Goal: Task Accomplishment & Management: Manage account settings

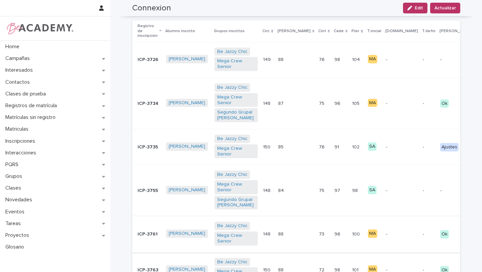
scroll to position [158, 0]
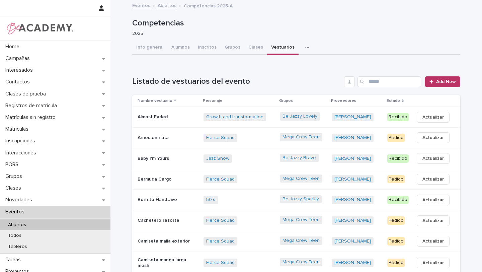
click at [184, 124] on td "Almost Faded" at bounding box center [166, 117] width 69 height 21
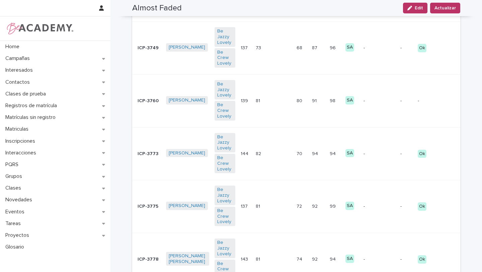
scroll to position [242, 0]
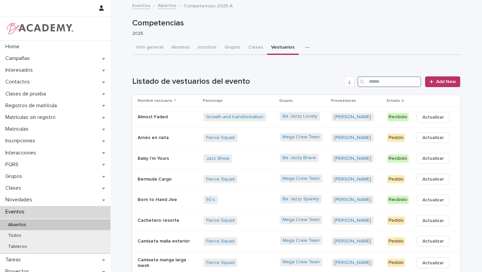
click at [392, 82] on input "Search" at bounding box center [389, 81] width 64 height 11
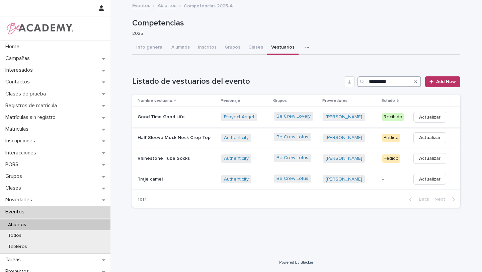
type input "**********"
click at [267, 122] on div "Proyect Angel + 0" at bounding box center [244, 117] width 47 height 14
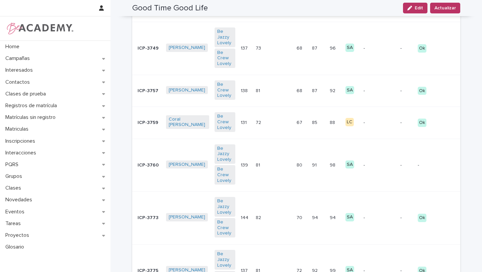
scroll to position [238, 0]
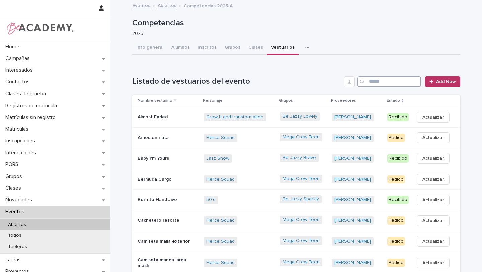
click at [376, 77] on input "Search" at bounding box center [389, 81] width 64 height 11
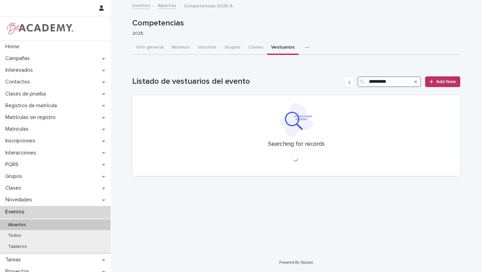
click at [376, 77] on input "**********" at bounding box center [389, 81] width 64 height 11
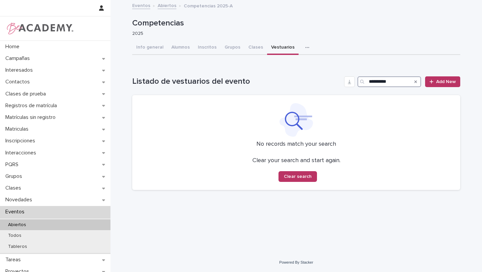
click at [396, 79] on input "**********" at bounding box center [389, 81] width 64 height 11
click at [402, 83] on input "**********" at bounding box center [389, 81] width 64 height 11
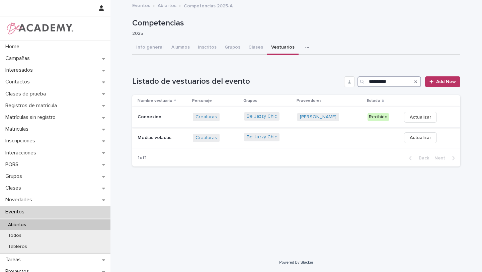
type input "**********"
click at [294, 122] on td "Be Jazzy Chic" at bounding box center [267, 117] width 53 height 21
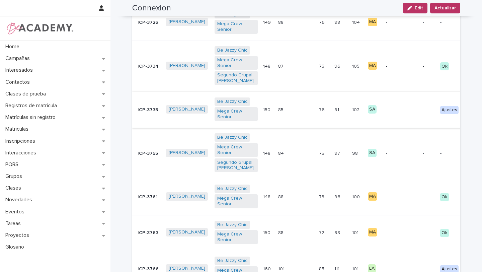
scroll to position [207, 0]
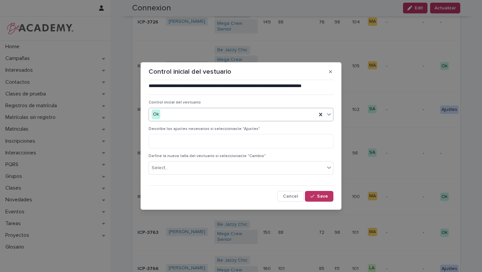
click at [294, 115] on div "Ok" at bounding box center [233, 114] width 168 height 11
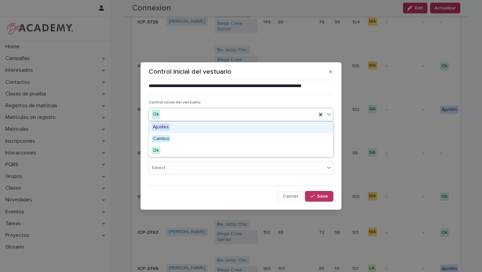
click at [255, 129] on div "Ajustes" at bounding box center [241, 127] width 184 height 12
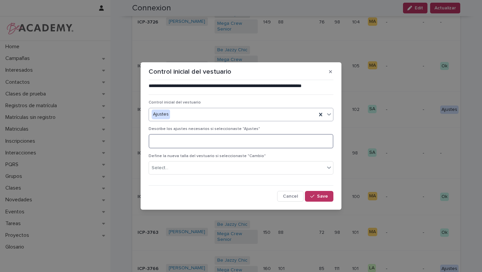
click at [249, 138] on textarea at bounding box center [240, 141] width 185 height 14
type textarea "**********"
click at [319, 197] on span "Save" at bounding box center [322, 196] width 11 height 5
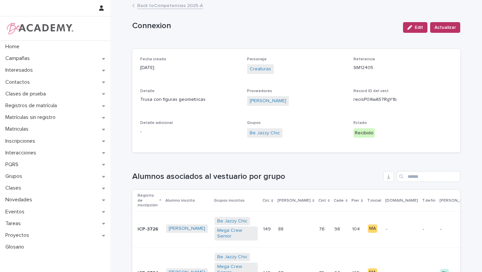
scroll to position [1, 0]
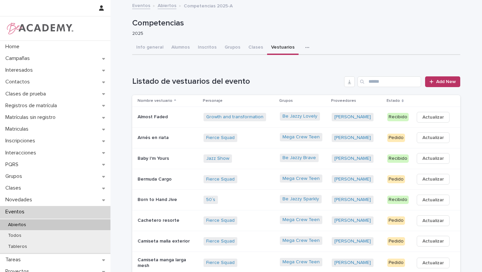
click at [277, 125] on td "Growth and transformation + 0" at bounding box center [239, 117] width 76 height 21
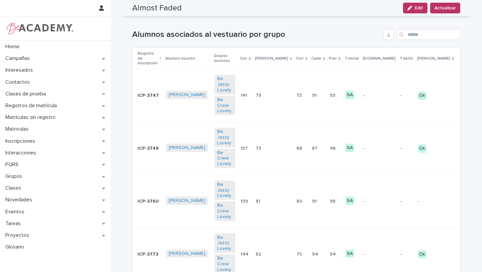
scroll to position [143, 0]
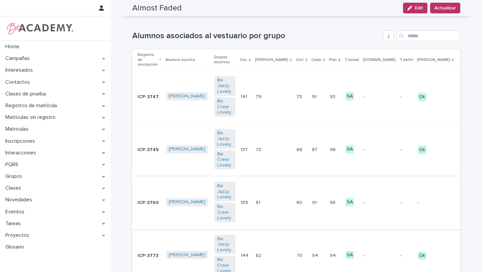
click at [478, 197] on button "C" at bounding box center [485, 202] width 15 height 11
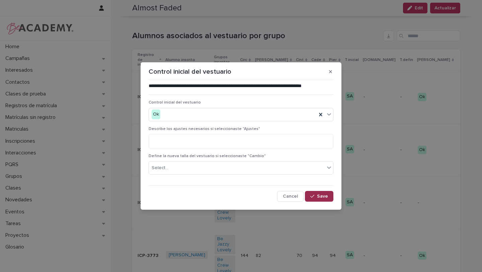
click at [325, 198] on span "Save" at bounding box center [322, 196] width 11 height 5
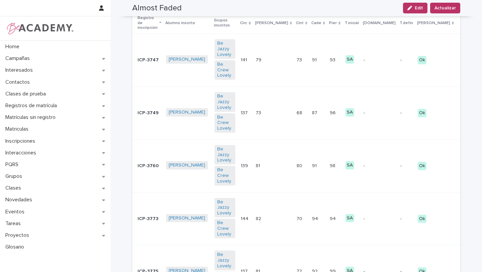
scroll to position [144, 0]
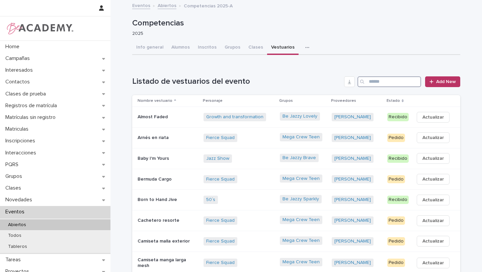
click at [377, 78] on input "Search" at bounding box center [389, 81] width 64 height 11
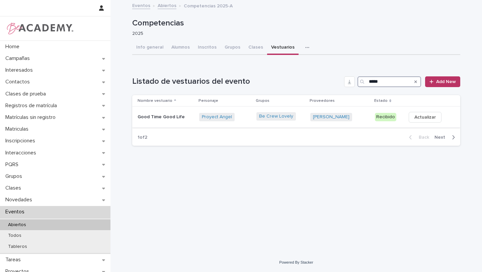
type input "*****"
click at [281, 125] on td "Be Crew Lovely" at bounding box center [280, 117] width 54 height 21
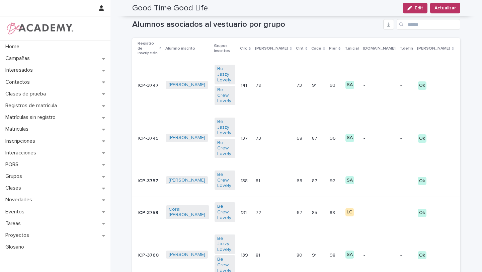
scroll to position [155, 0]
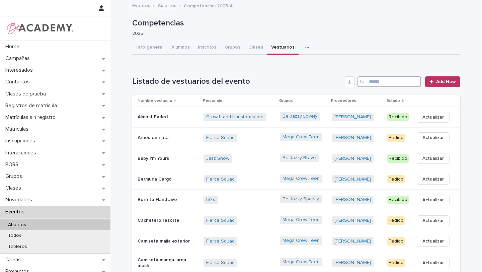
click at [376, 85] on input "Search" at bounding box center [389, 81] width 64 height 11
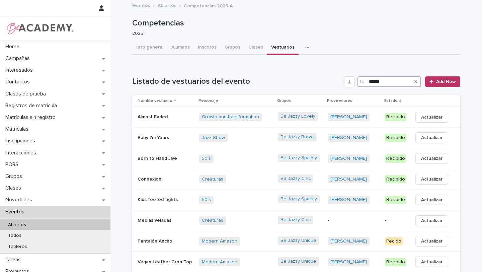
type input "*****"
click at [259, 262] on div "Modern Amazon + 0" at bounding box center [235, 262] width 73 height 8
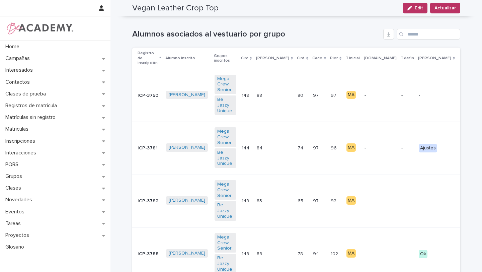
scroll to position [142, 0]
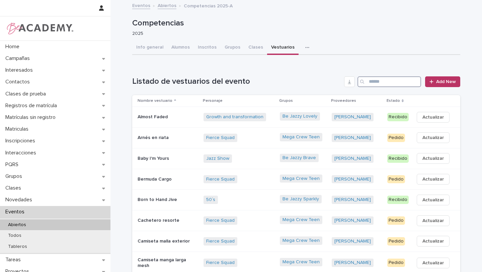
click at [381, 81] on input "Search" at bounding box center [389, 81] width 64 height 11
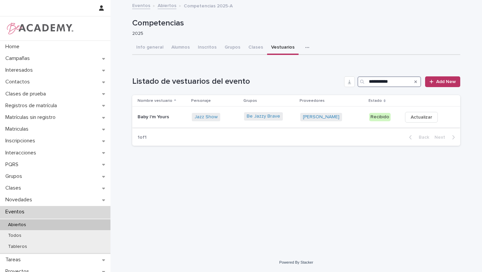
type input "**********"
click at [233, 115] on div "Jazz Show + 0" at bounding box center [215, 117] width 47 height 8
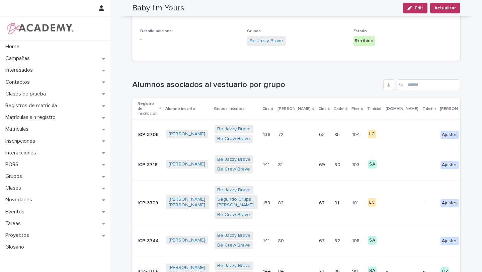
scroll to position [95, 0]
click at [437, 134] on td "Ajustes" at bounding box center [457, 134] width 41 height 30
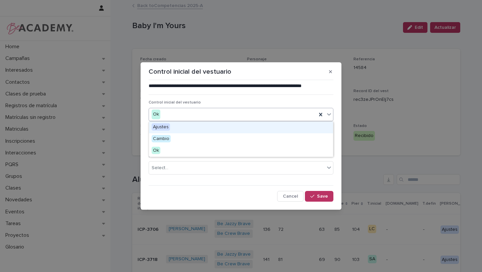
click at [329, 113] on icon at bounding box center [328, 114] width 7 height 7
click at [281, 131] on div "Ajustes" at bounding box center [241, 127] width 184 height 12
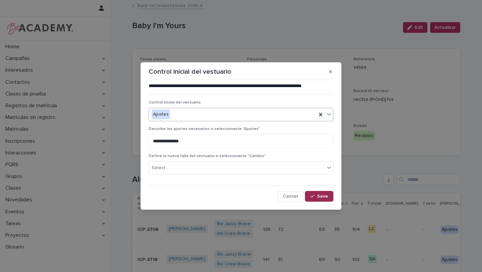
click at [321, 195] on span "Save" at bounding box center [322, 196] width 11 height 5
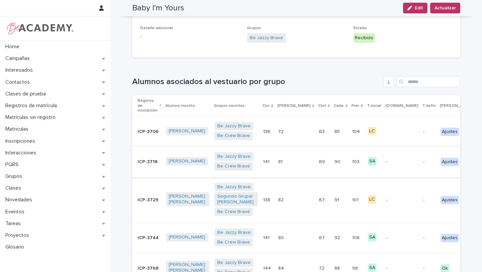
scroll to position [96, 0]
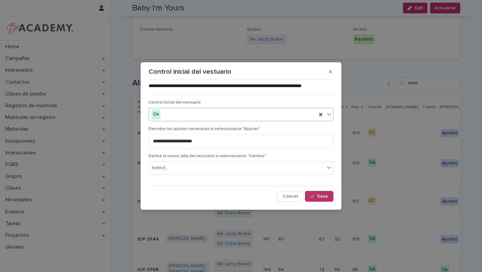
click at [299, 114] on div "Ok" at bounding box center [233, 114] width 168 height 11
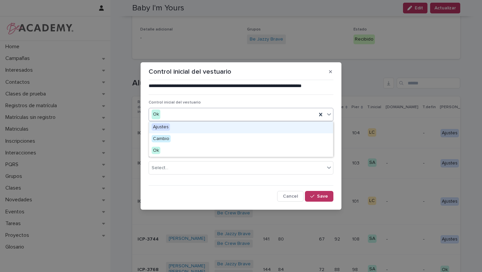
click at [285, 129] on div "Ajustes" at bounding box center [241, 127] width 184 height 12
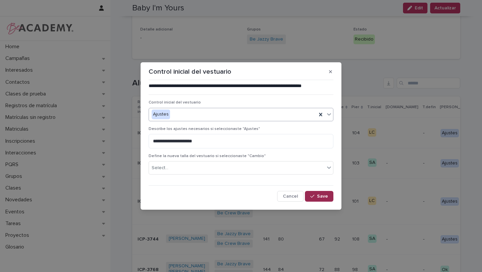
click at [321, 198] on span "Save" at bounding box center [322, 196] width 11 height 5
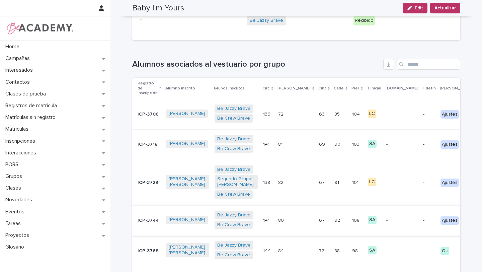
scroll to position [116, 0]
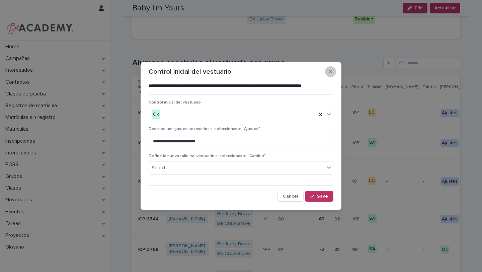
click at [330, 73] on icon "button" at bounding box center [330, 71] width 3 height 5
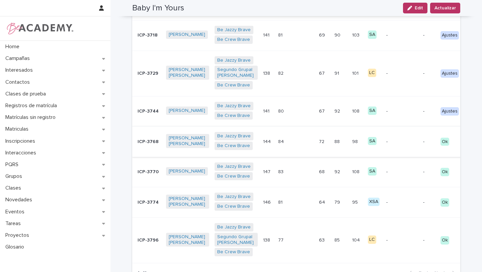
scroll to position [222, 0]
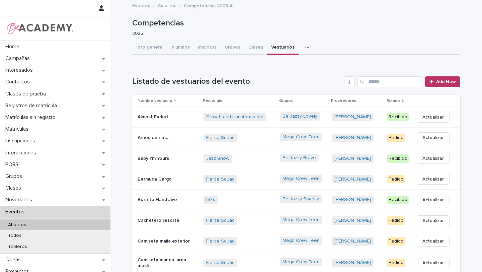
click at [277, 122] on td "Growth and transformation + 0" at bounding box center [239, 117] width 76 height 21
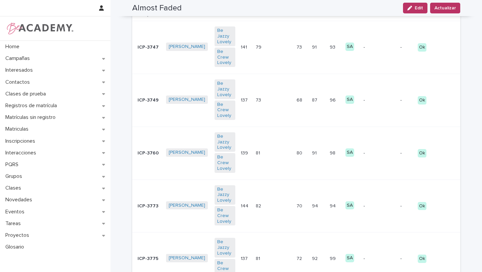
scroll to position [194, 0]
